Goal: Check status: Check status

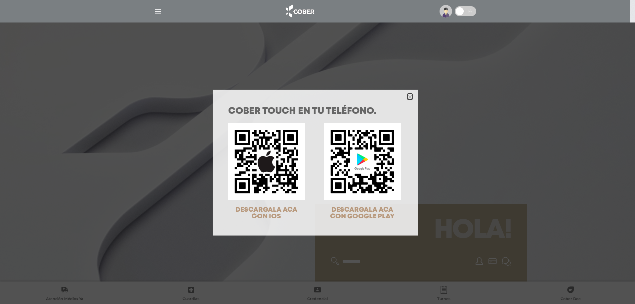
click at [408, 97] on polygon "Close" at bounding box center [410, 97] width 5 height 5
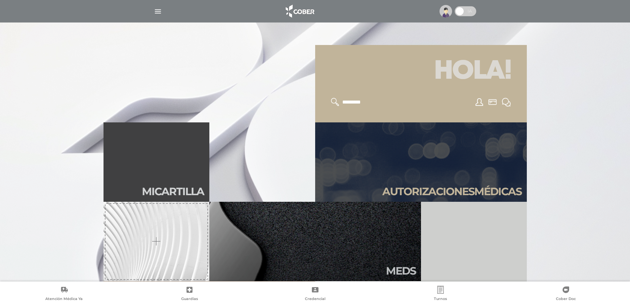
scroll to position [165, 0]
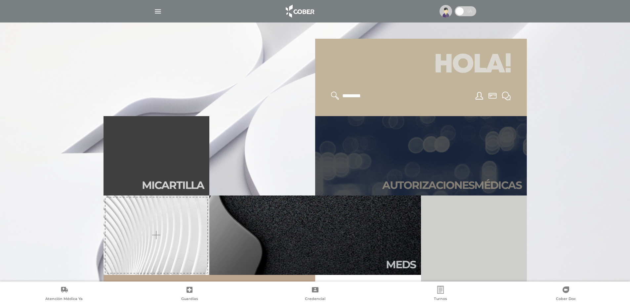
click at [474, 183] on h2 "Autori zaciones médicas" at bounding box center [451, 185] width 139 height 13
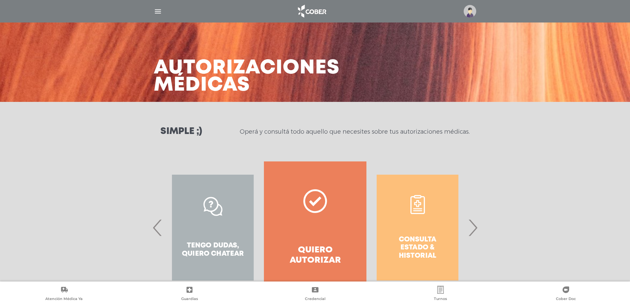
click at [475, 228] on span "›" at bounding box center [473, 228] width 13 height 36
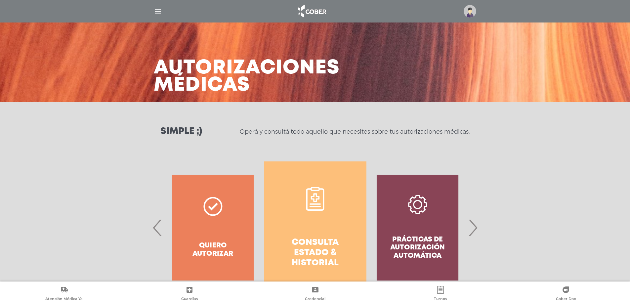
click at [325, 252] on h4 "Consulta estado & historial" at bounding box center [315, 253] width 78 height 31
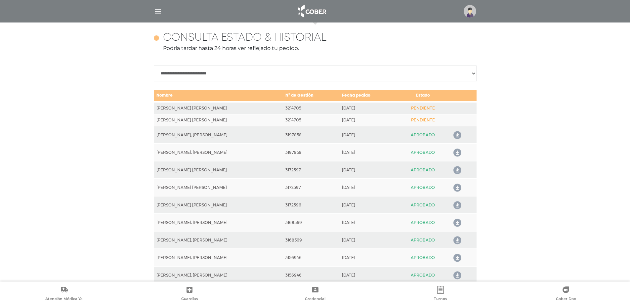
scroll to position [294, 0]
